Goal: Information Seeking & Learning: Learn about a topic

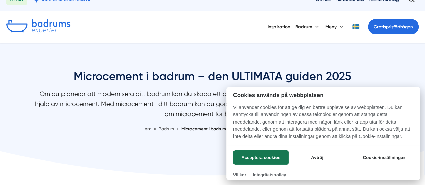
scroll to position [15, 0]
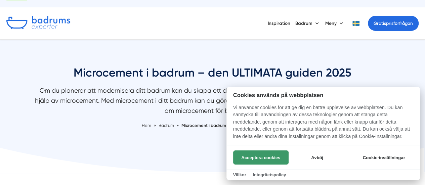
click at [247, 157] on button "Acceptera cookies" at bounding box center [260, 158] width 55 height 14
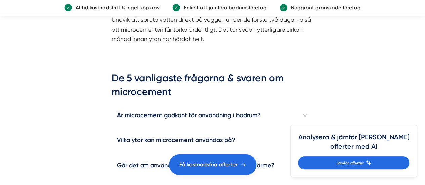
scroll to position [2088, 0]
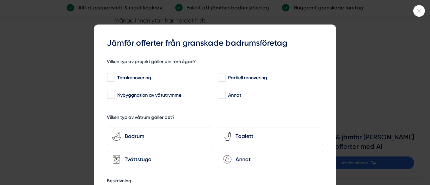
click at [417, 8] on div at bounding box center [419, 11] width 12 height 12
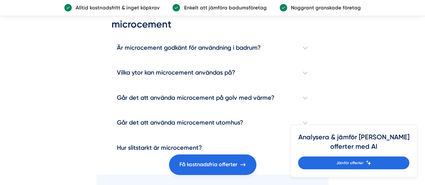
scroll to position [2137, 0]
click at [289, 39] on h4 "Är microcement godkänt för användning i badrum?" at bounding box center [213, 48] width 202 height 25
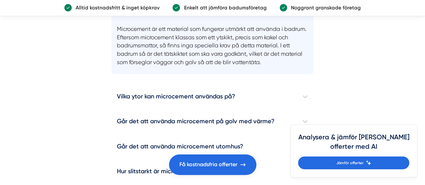
scroll to position [2181, 0]
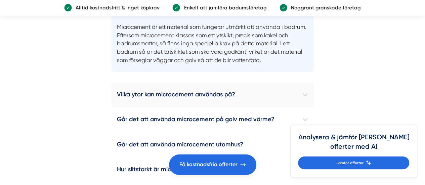
click at [284, 86] on h4 "Vilka ytor kan microcement användas på?" at bounding box center [213, 94] width 202 height 25
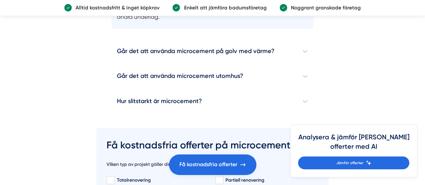
scroll to position [2331, 0]
click at [284, 89] on h4 "Hur slitstarkt är microcement?" at bounding box center [213, 101] width 202 height 25
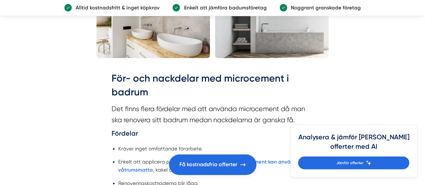
scroll to position [1139, 0]
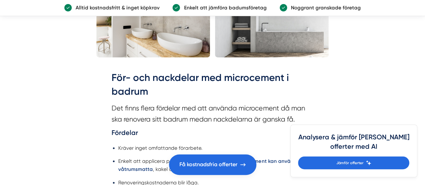
click at [273, 158] on strong "microcement kan användas på våtrumsmatta" at bounding box center [214, 165] width 192 height 14
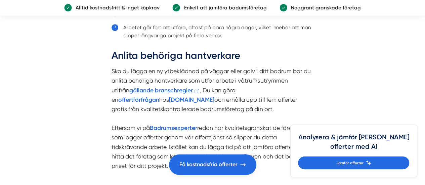
scroll to position [1684, 0]
